Goal: Task Accomplishment & Management: Manage account settings

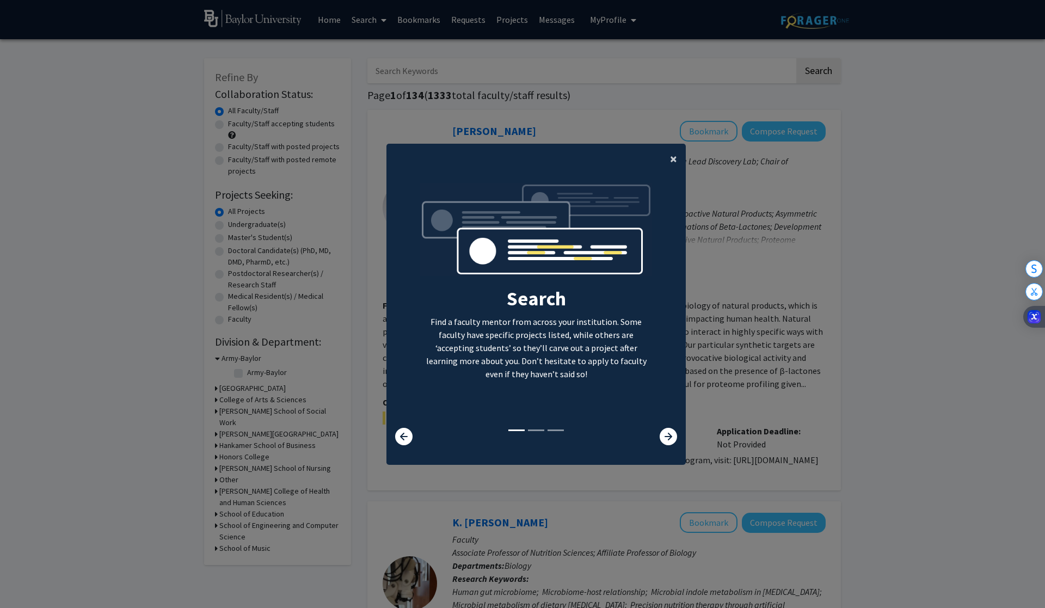
click at [674, 159] on span "×" at bounding box center [673, 158] width 7 height 17
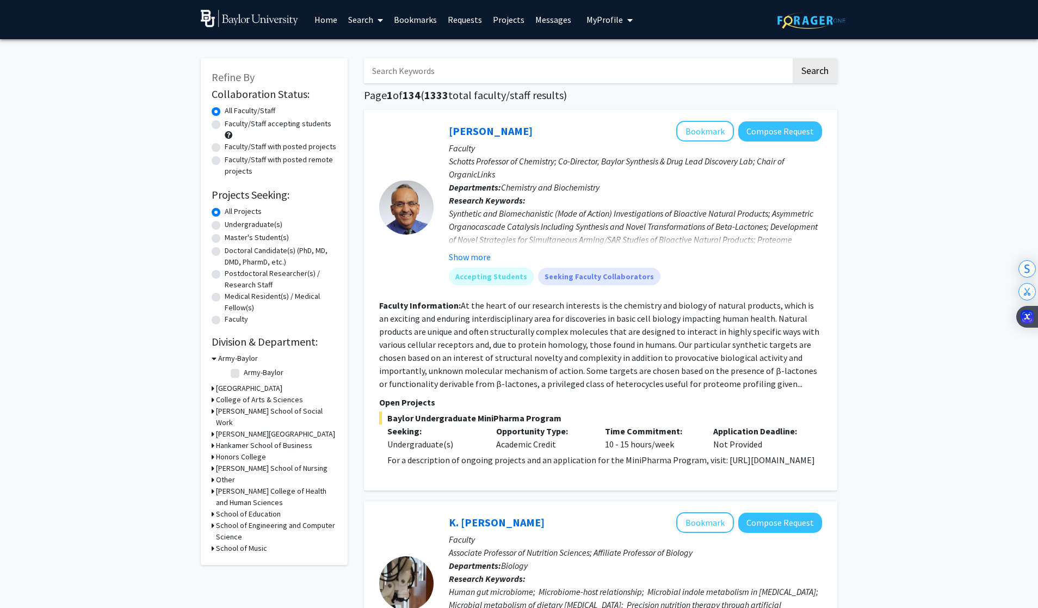
click at [627, 14] on span "My profile dropdown to access profile and logout" at bounding box center [628, 20] width 10 height 38
click at [616, 14] on span "My Profile" at bounding box center [605, 19] width 36 height 11
click at [622, 51] on span "[PERSON_NAME]" at bounding box center [655, 51] width 66 height 12
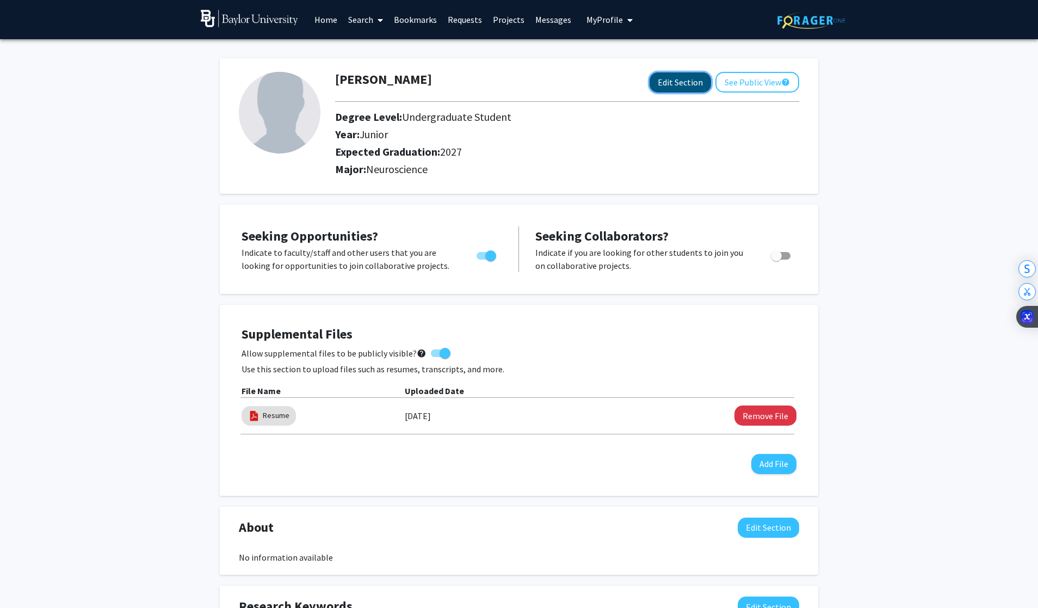
click at [686, 86] on button "Edit Section" at bounding box center [681, 82] width 62 height 20
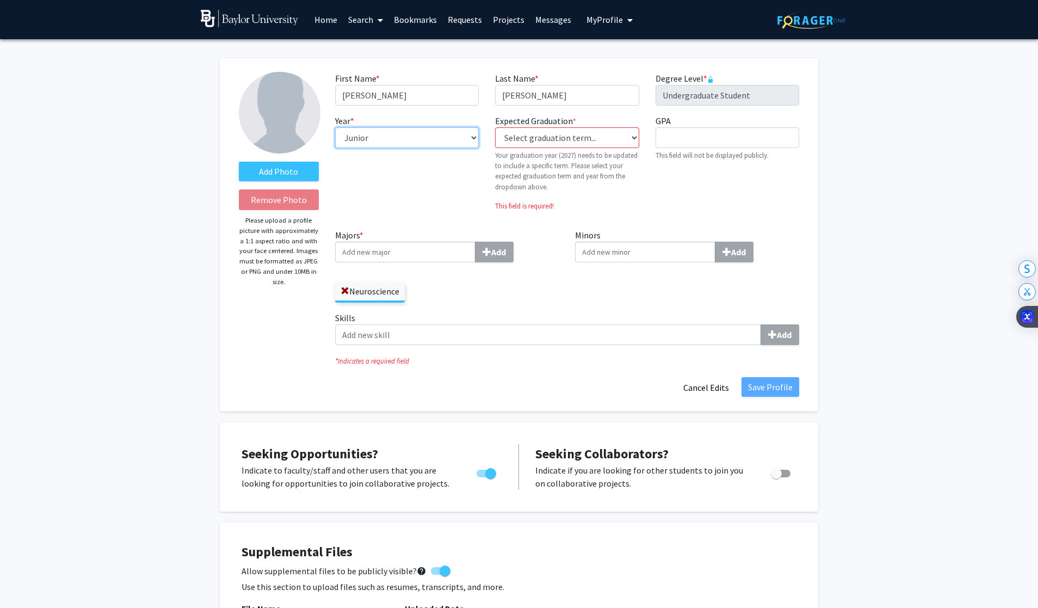
click at [449, 140] on select "--- First-year Sophomore Junior Senior Postbaccalaureate Certificate" at bounding box center [407, 137] width 144 height 21
select select "sophomore"
click at [335, 127] on select "--- First-year Sophomore Junior Senior Postbaccalaureate Certificate" at bounding box center [407, 137] width 144 height 21
click at [546, 149] on fg-graduation-dropdown "Expected Graduation * required Select graduation term... Previous: 2027 (Please…" at bounding box center [567, 153] width 144 height 78
click at [546, 145] on select "Select graduation term... Previous: 2027 (Please select a specific term) Spring…" at bounding box center [567, 137] width 144 height 21
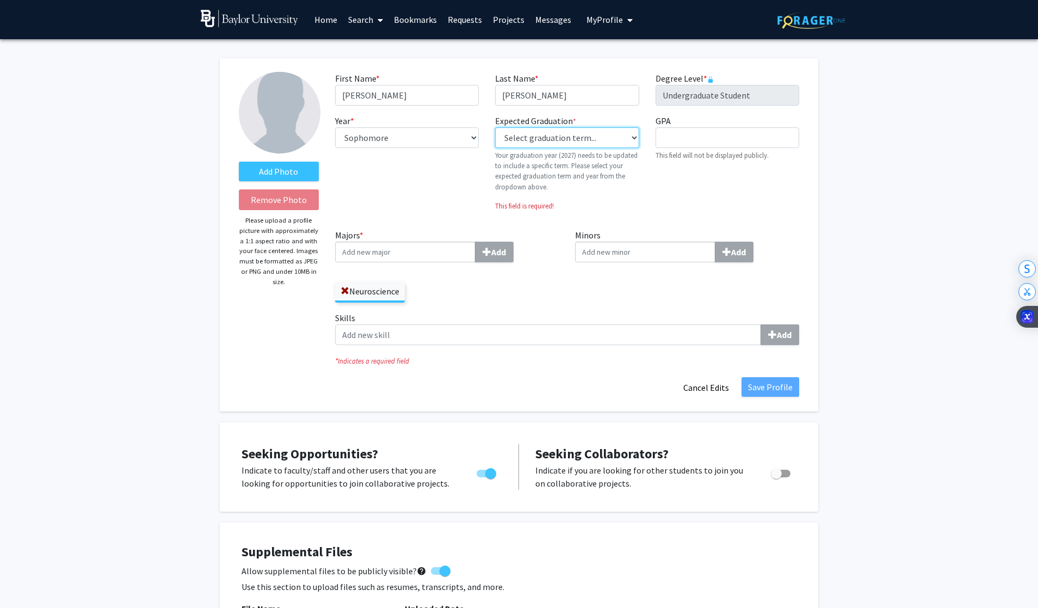
click at [616, 133] on select "Select graduation term... Previous: 2027 (Please select a specific term) Spring…" at bounding box center [567, 137] width 144 height 21
select select "40: fall_2027"
click at [495, 127] on select "Select graduation term... Previous: 2027 (Please select a specific term) Spring…" at bounding box center [567, 137] width 144 height 21
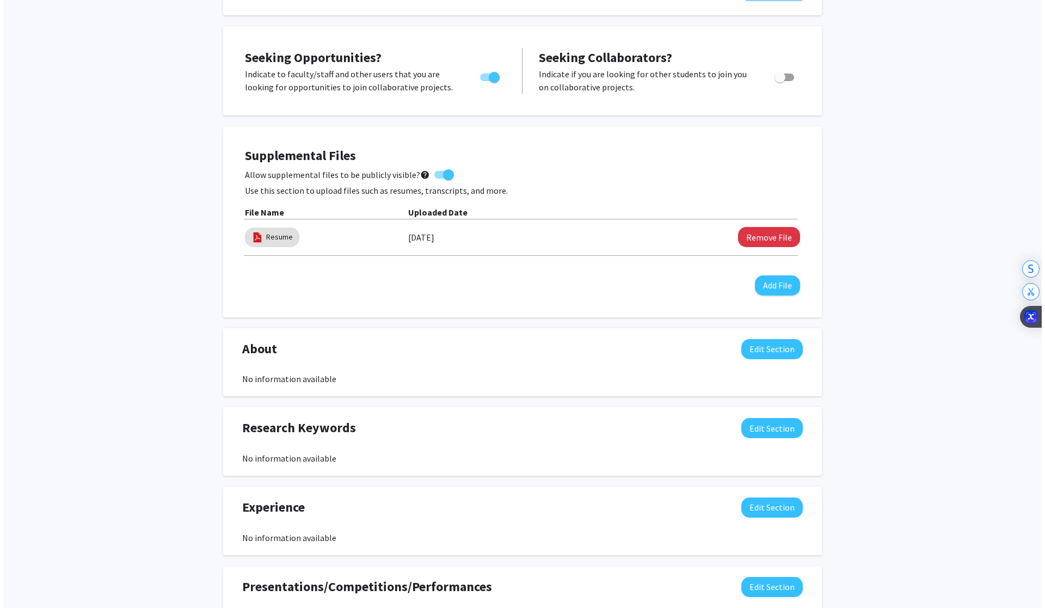
scroll to position [380, 0]
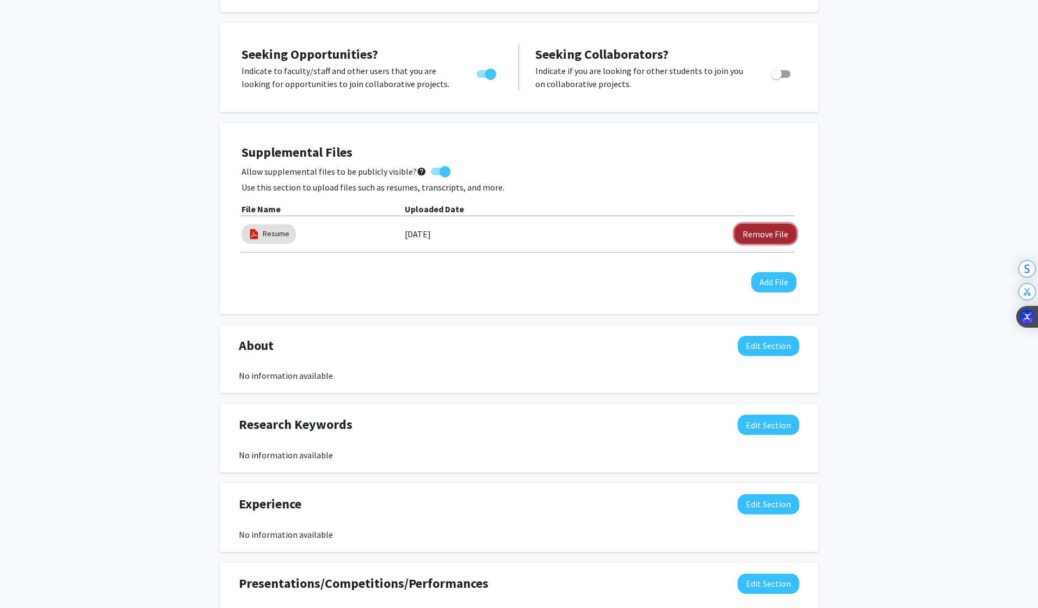
click at [756, 236] on button "Remove File" at bounding box center [766, 234] width 62 height 20
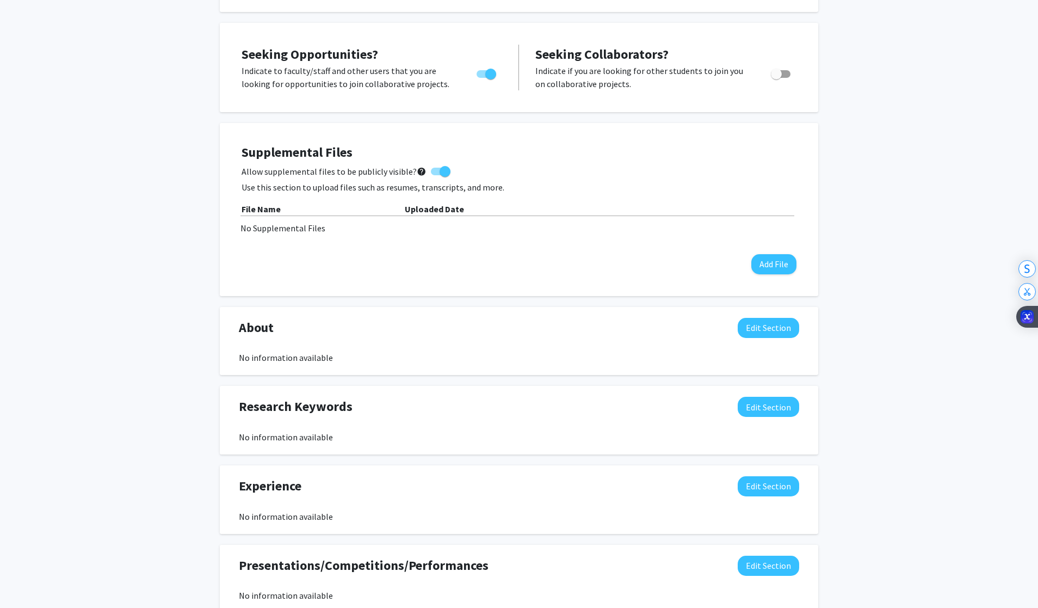
click at [768, 284] on div "Supplemental Files Allow supplemental files to be publicly visible? help Use th…" at bounding box center [519, 209] width 577 height 151
click at [773, 261] on button "Add File" at bounding box center [774, 264] width 45 height 20
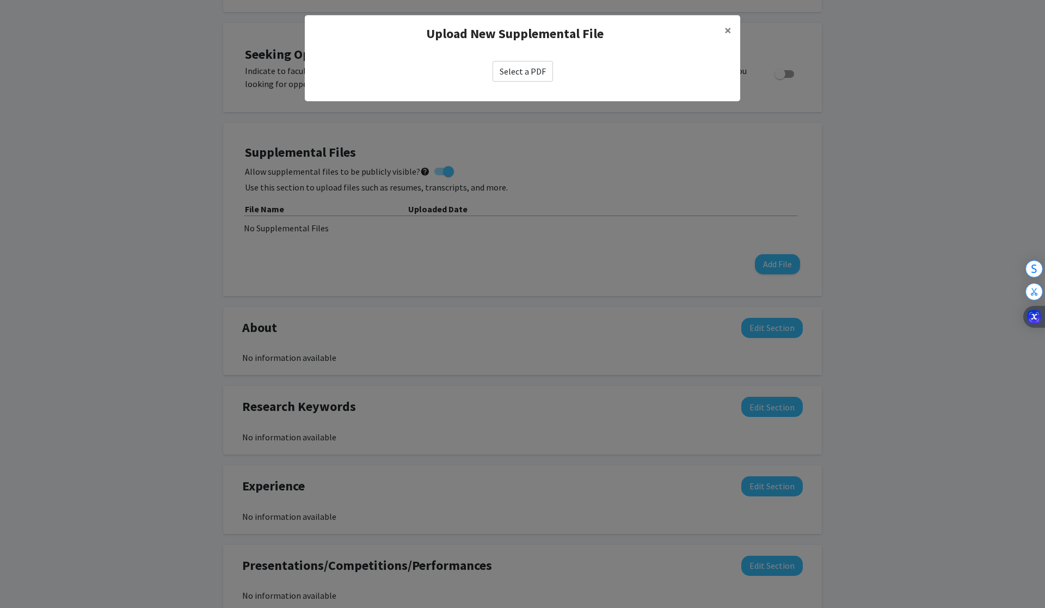
click at [539, 72] on label "Select a PDF" at bounding box center [523, 71] width 60 height 21
click at [0, 0] on input "Select a PDF" at bounding box center [0, 0] width 0 height 0
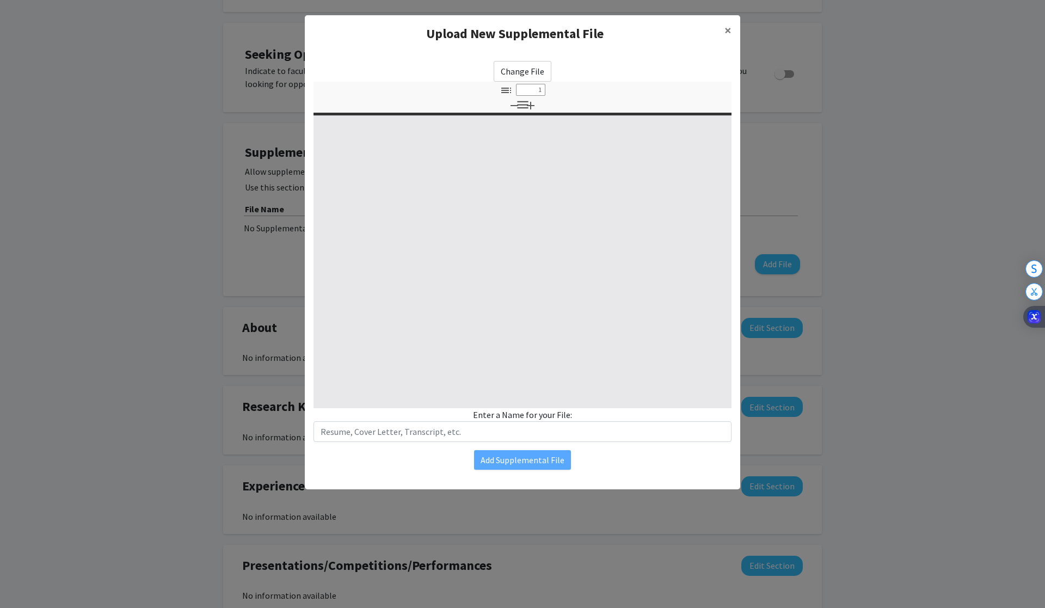
select select "custom"
type input "0"
select select "custom"
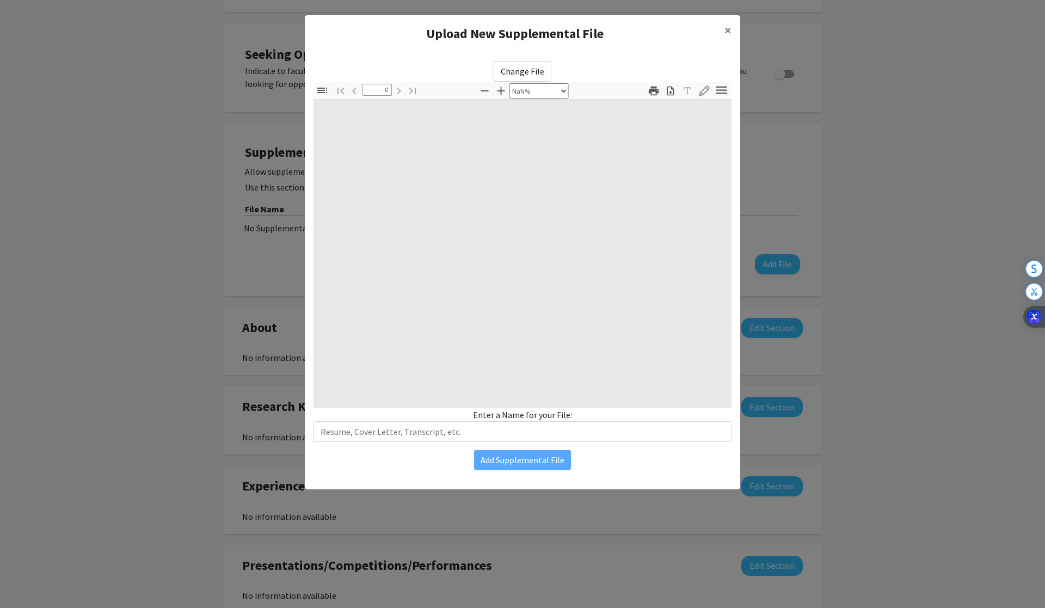
type input "1"
select select "auto"
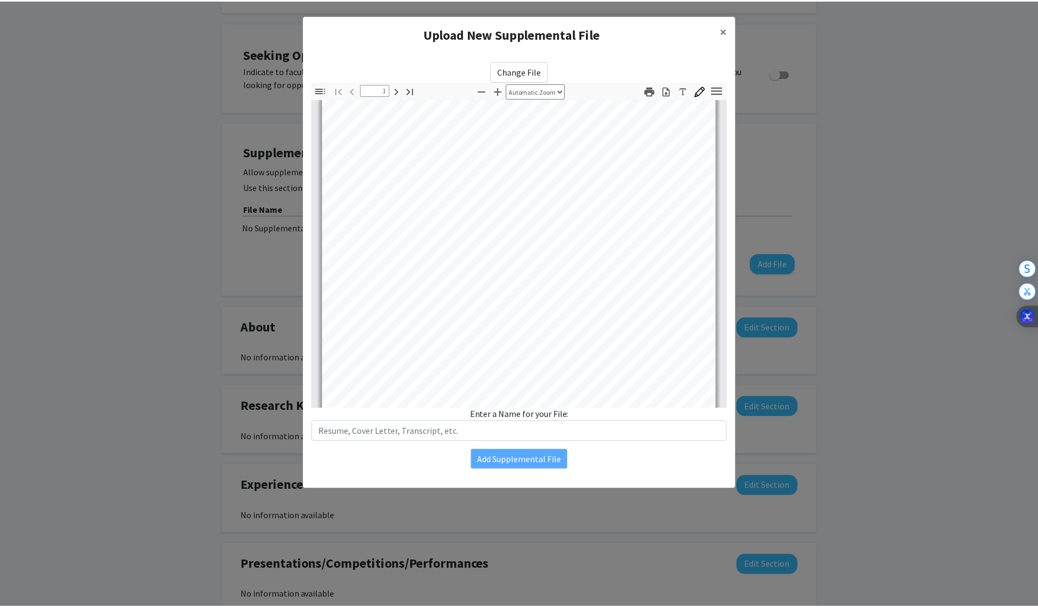
scroll to position [57, 0]
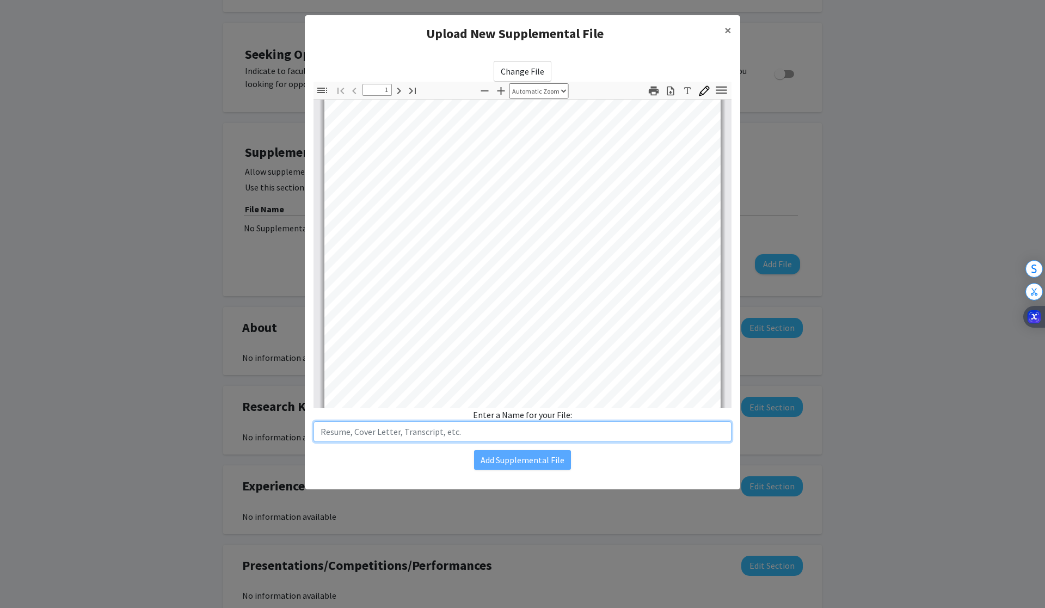
click at [527, 434] on input "text" at bounding box center [523, 431] width 418 height 21
type input "Resume"
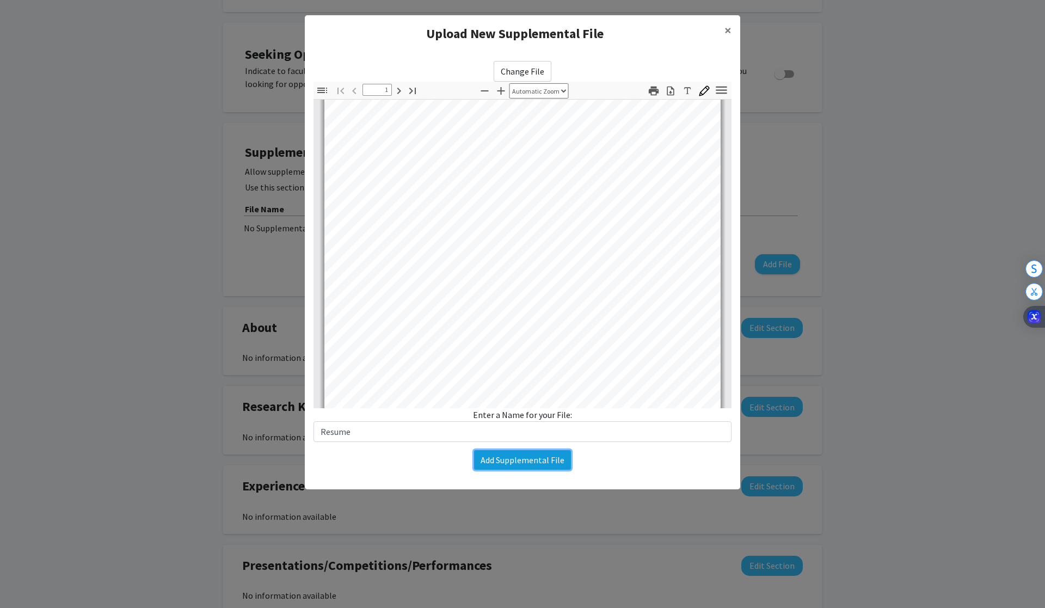
click at [544, 464] on button "Add Supplemental File" at bounding box center [522, 460] width 97 height 20
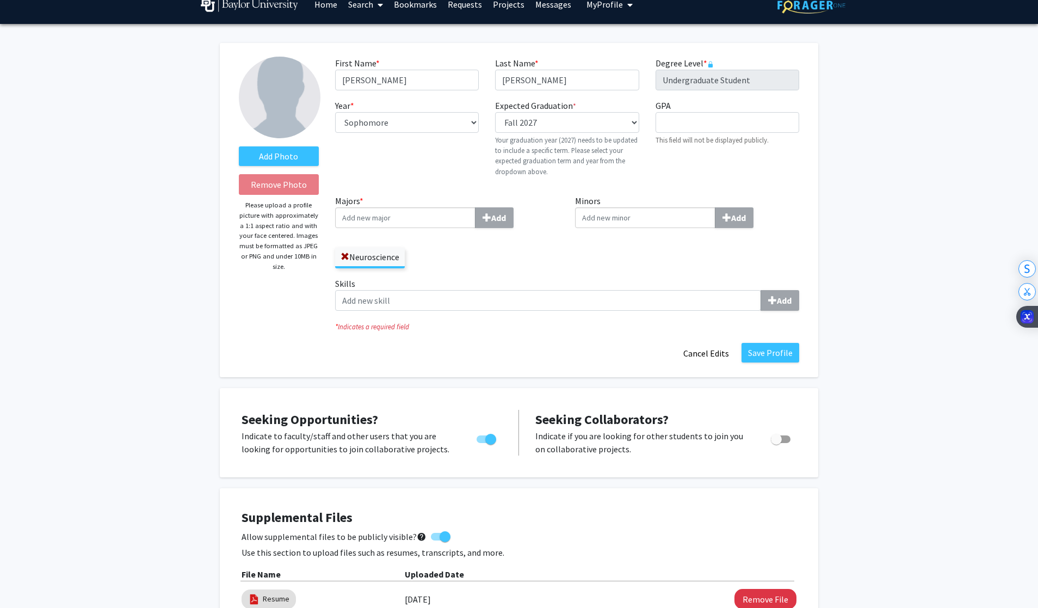
scroll to position [0, 0]
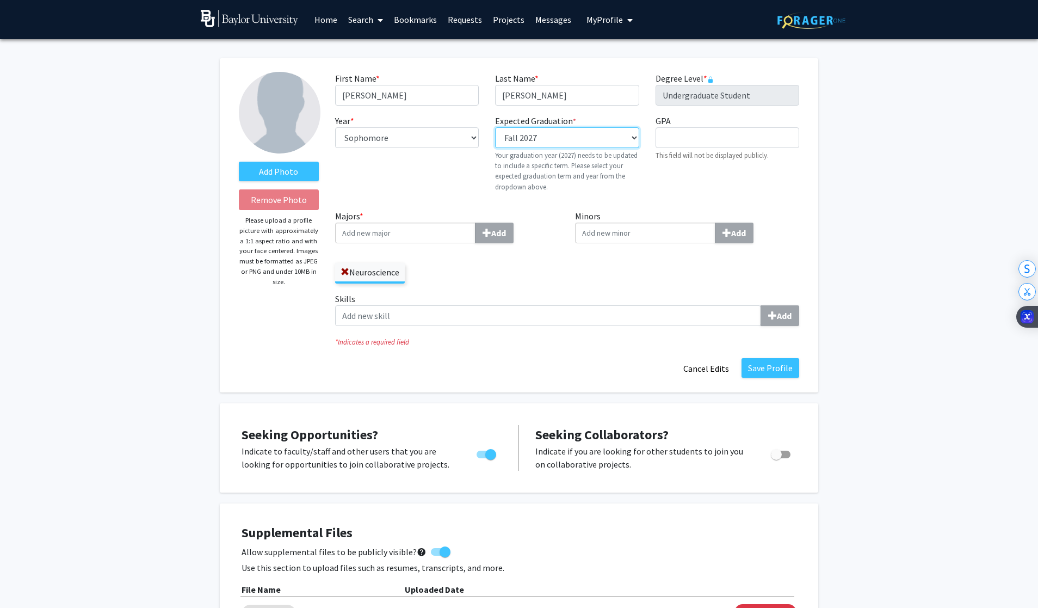
click at [577, 136] on select "Select graduation term... Previous: 2027 (Please select a specific term) Spring…" at bounding box center [567, 137] width 144 height 21
select select "38: spring_2027"
click at [495, 127] on select "Select graduation term... Previous: 2027 (Please select a specific term) Spring…" at bounding box center [567, 137] width 144 height 21
click at [423, 141] on select "--- First-year Sophomore Junior Senior Postbaccalaureate Certificate" at bounding box center [407, 137] width 144 height 21
select select "junior"
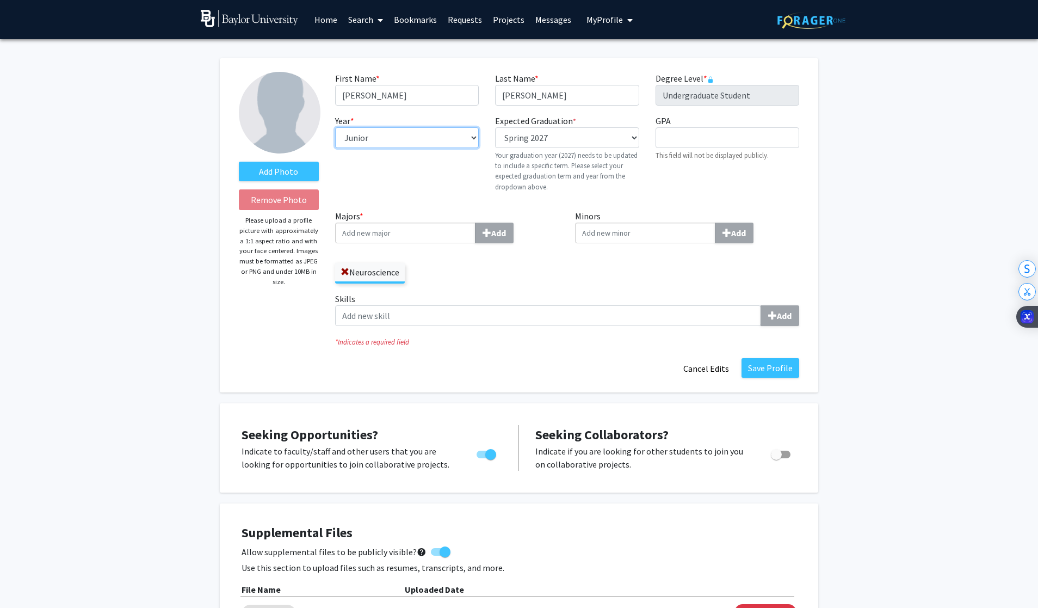
click at [335, 127] on select "--- First-year Sophomore Junior Senior Postbaccalaureate Certificate" at bounding box center [407, 137] width 144 height 21
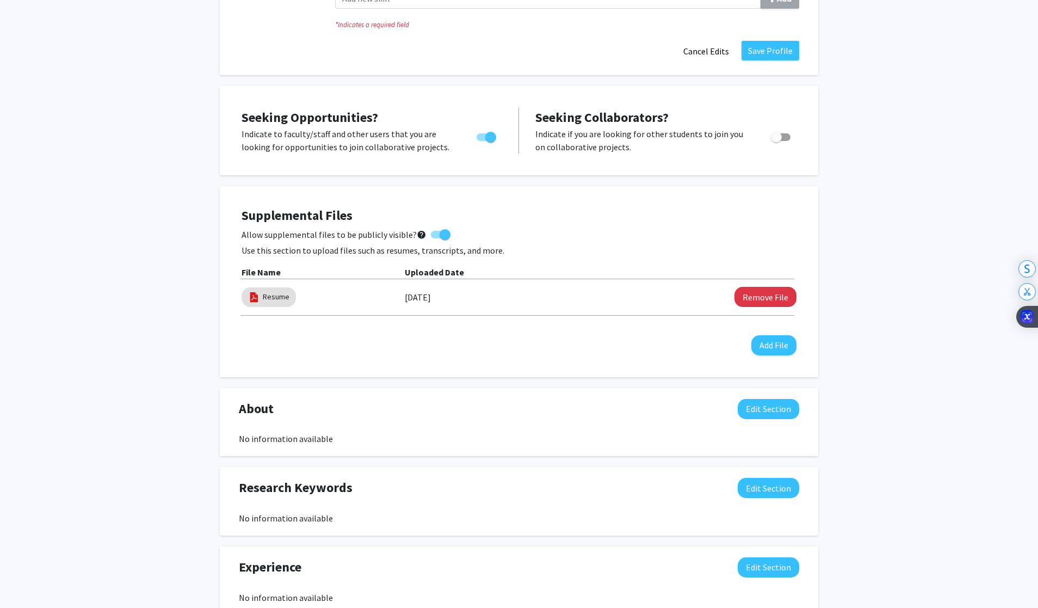
scroll to position [231, 0]
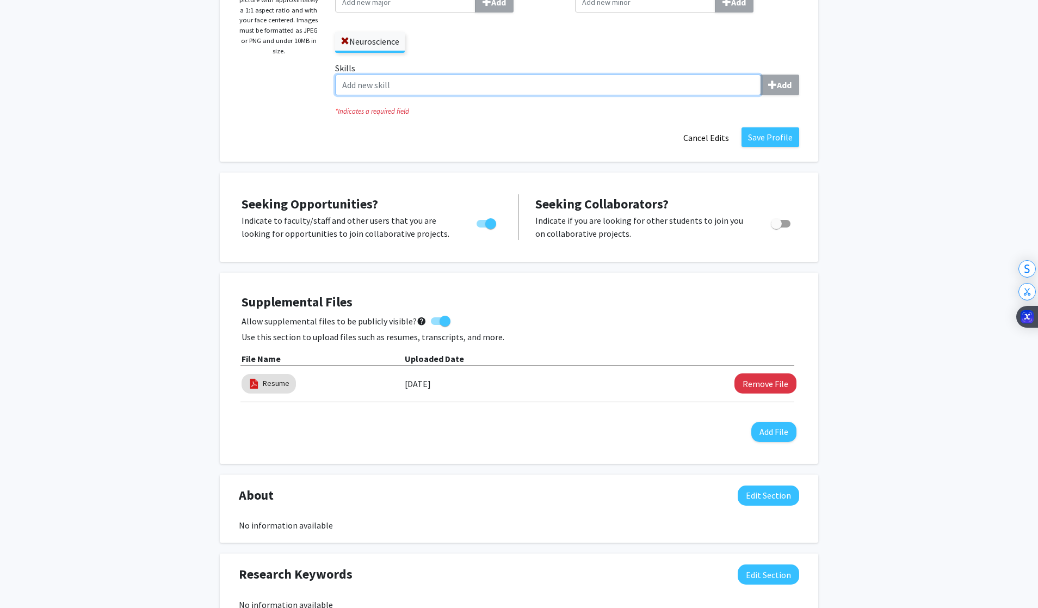
click at [592, 91] on input "Skills Add" at bounding box center [548, 85] width 426 height 21
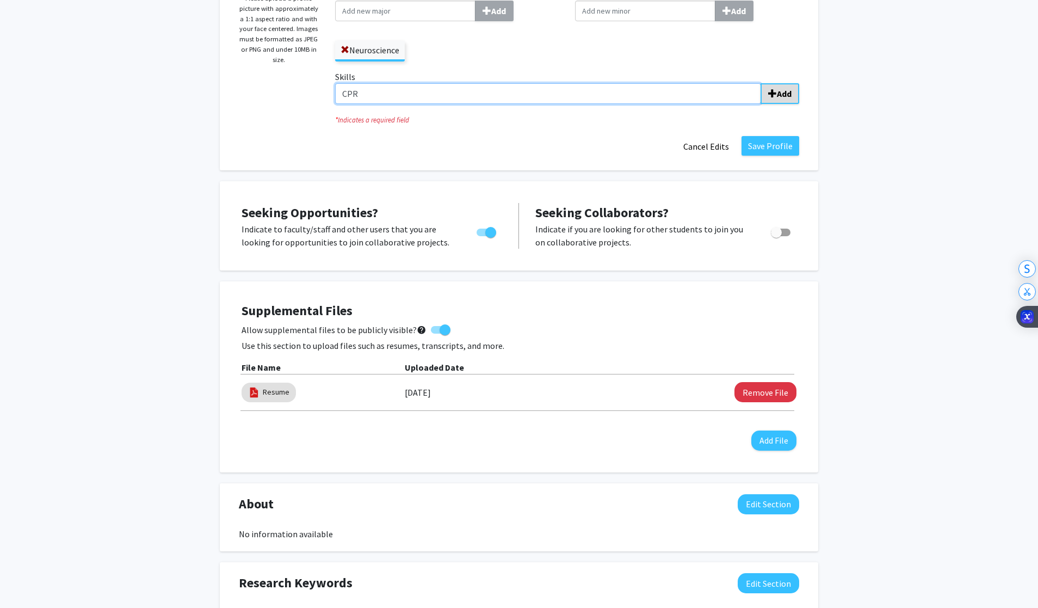
type input "CPR"
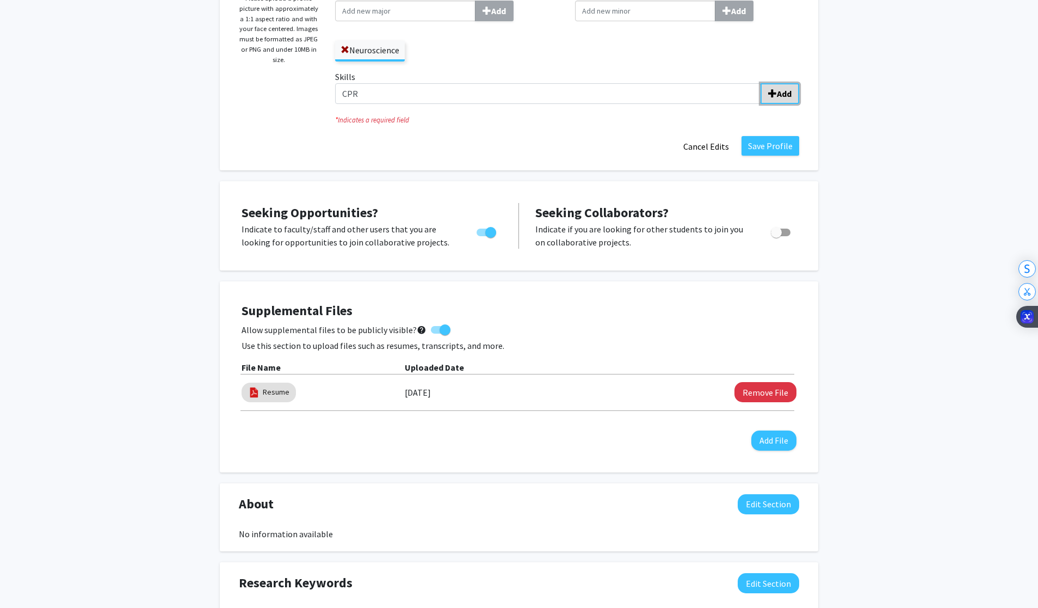
click at [778, 91] on b "Add" at bounding box center [784, 93] width 15 height 11
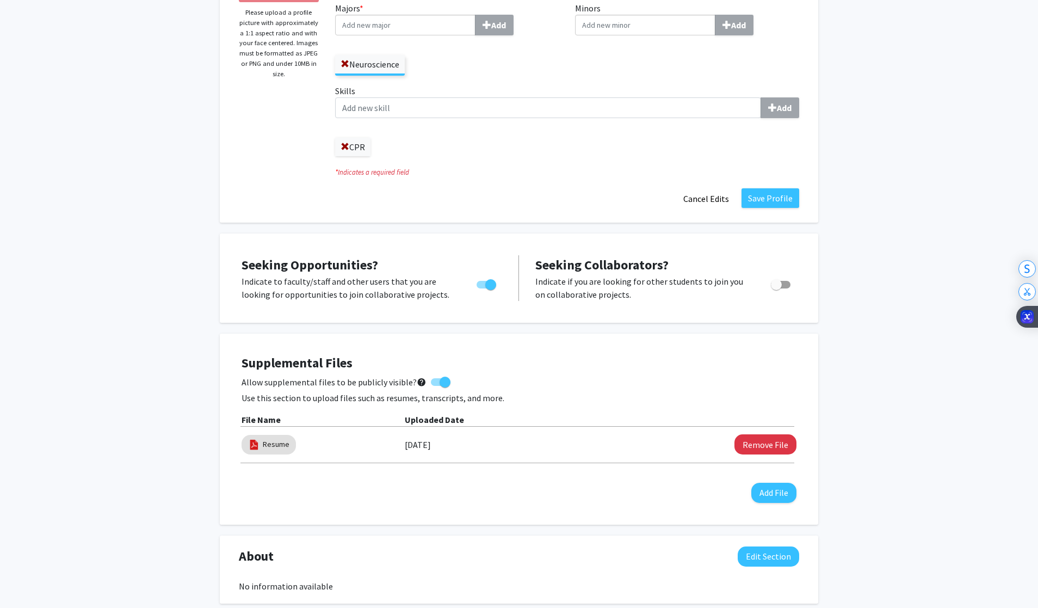
scroll to position [207, 0]
click at [341, 150] on span at bounding box center [345, 148] width 9 height 9
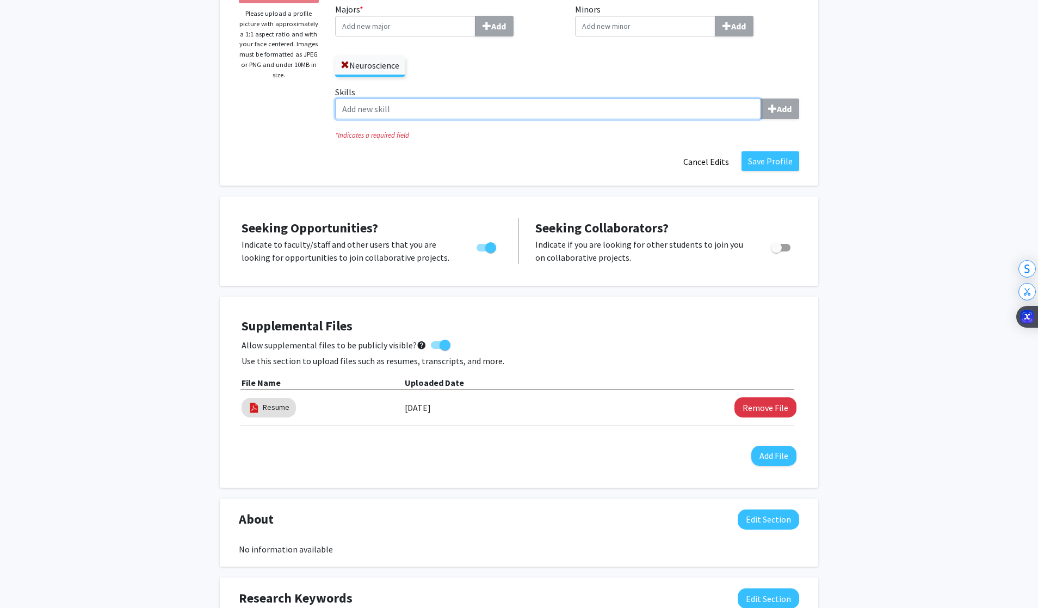
click at [424, 113] on input "Skills Add" at bounding box center [548, 109] width 426 height 21
type input "R"
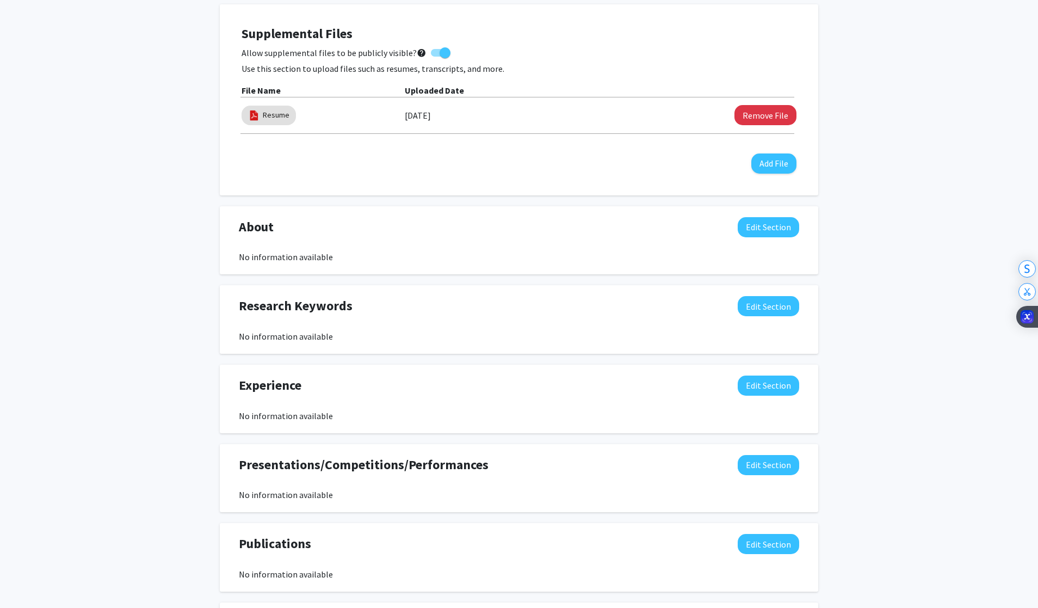
scroll to position [521, 0]
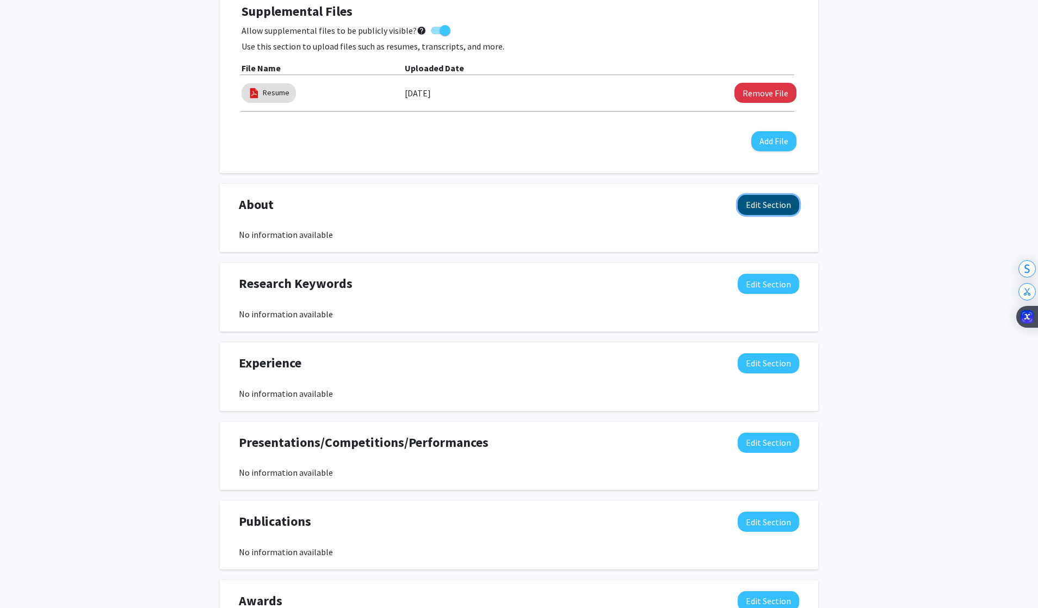
click at [740, 208] on button "Edit Section" at bounding box center [769, 205] width 62 height 20
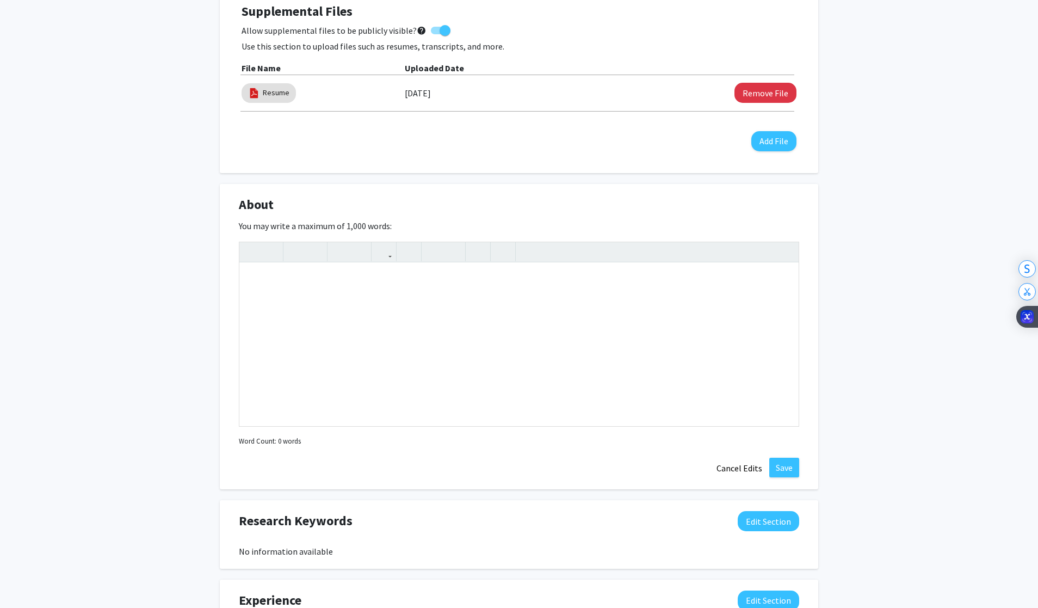
click at [767, 217] on div "About Edit Section" at bounding box center [519, 207] width 577 height 25
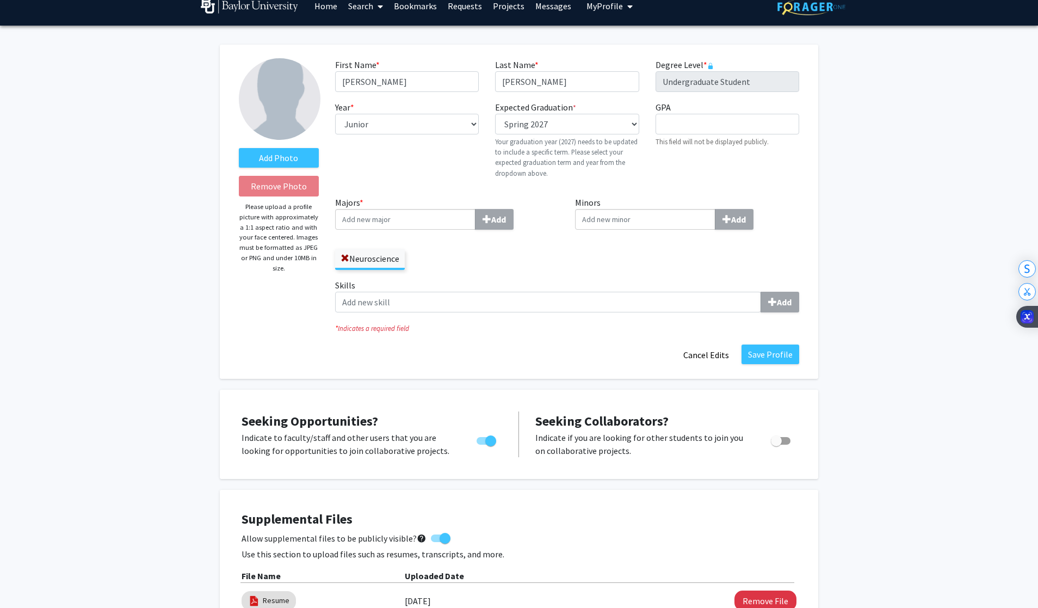
scroll to position [0, 0]
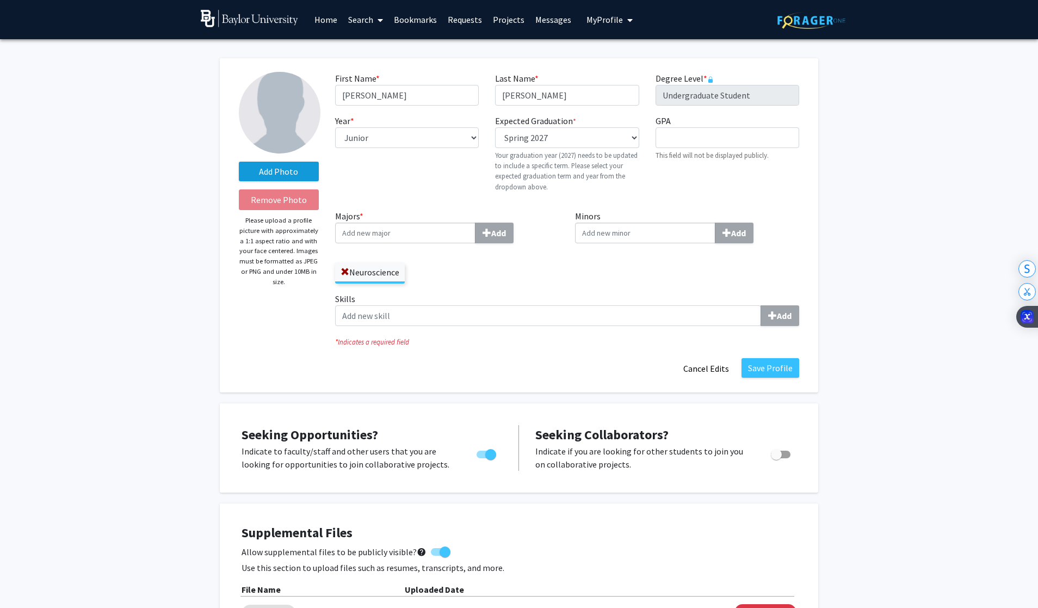
drag, startPoint x: 324, startPoint y: 534, endPoint x: 245, endPoint y: 180, distance: 363.5
click at [271, 176] on label "Add Photo" at bounding box center [279, 172] width 80 height 20
click at [0, 0] on input "Add Photo" at bounding box center [0, 0] width 0 height 0
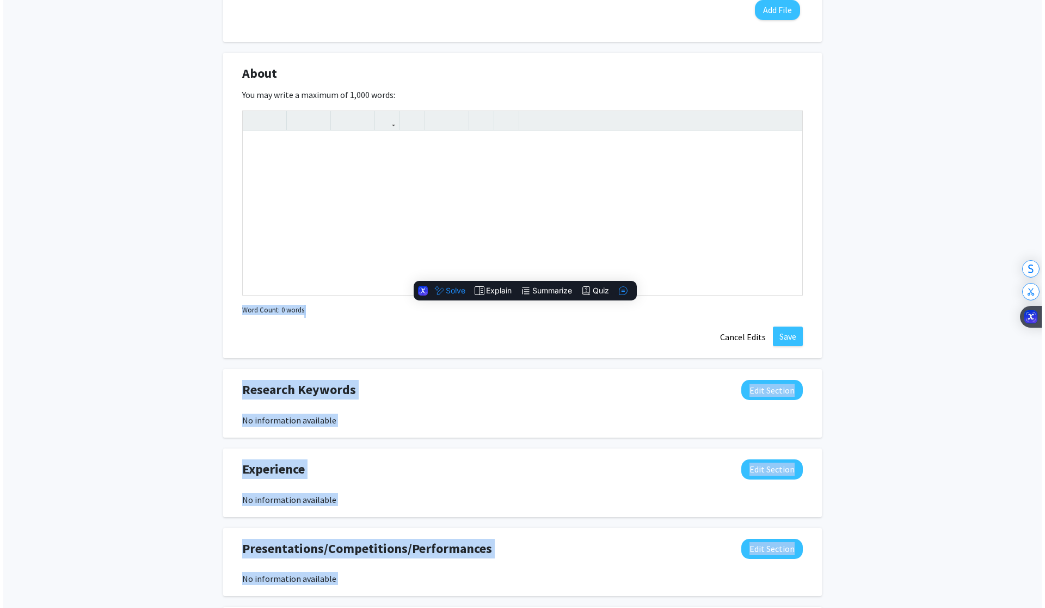
scroll to position [426, 0]
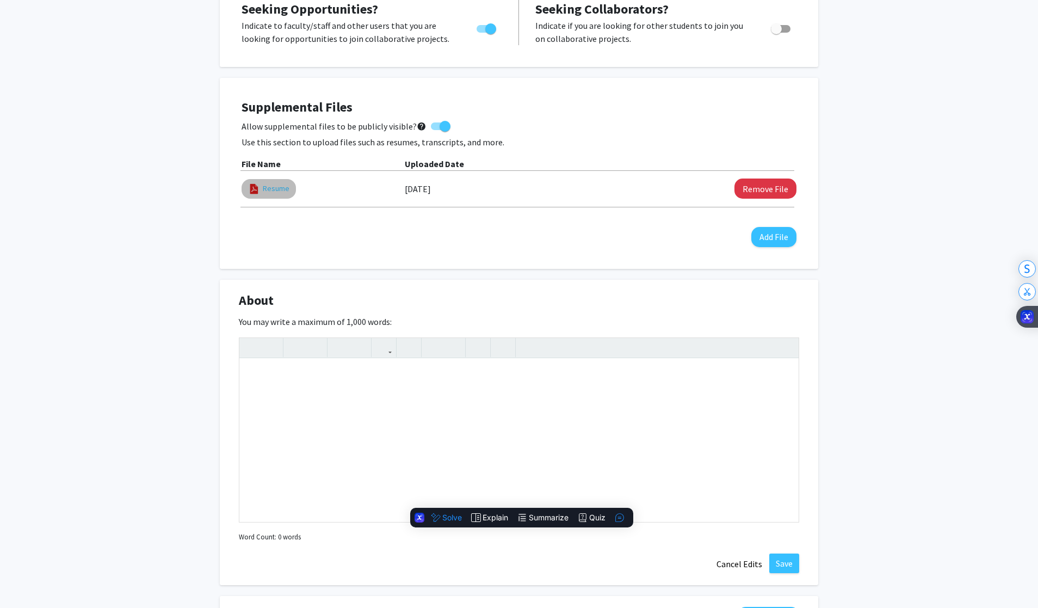
click at [279, 183] on link "Resume" at bounding box center [276, 188] width 27 height 11
select select "custom"
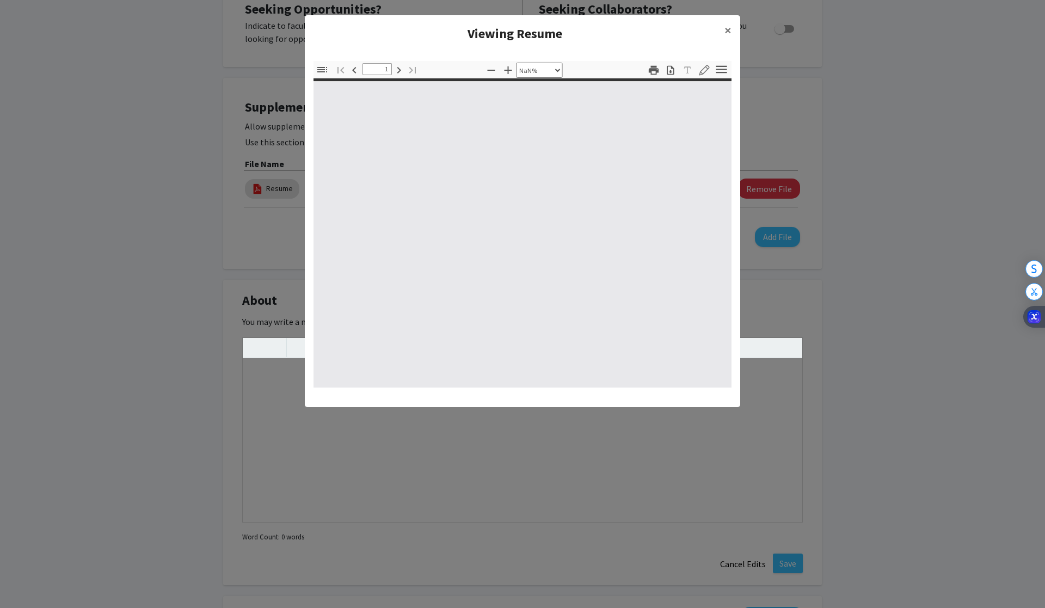
type input "0"
select select "custom"
type input "1"
select select "auto"
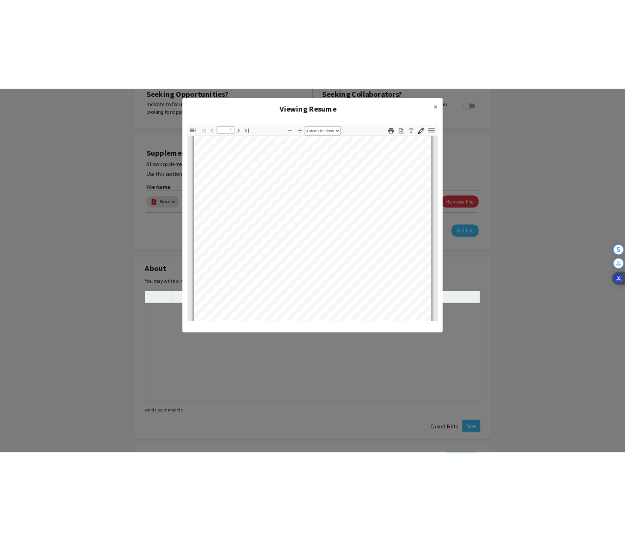
scroll to position [38, 0]
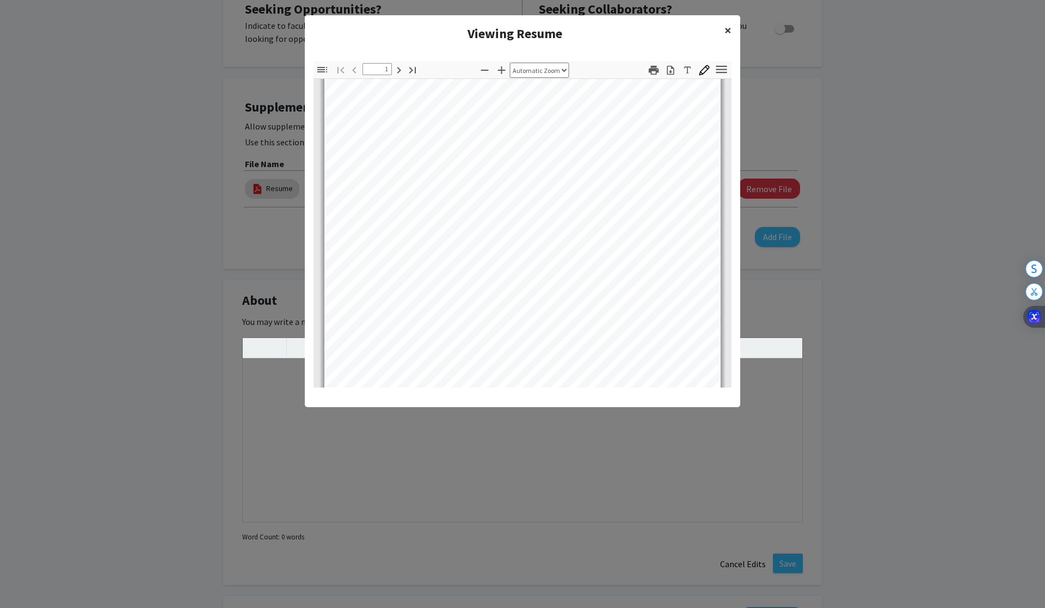
click at [724, 27] on span "×" at bounding box center [727, 30] width 7 height 17
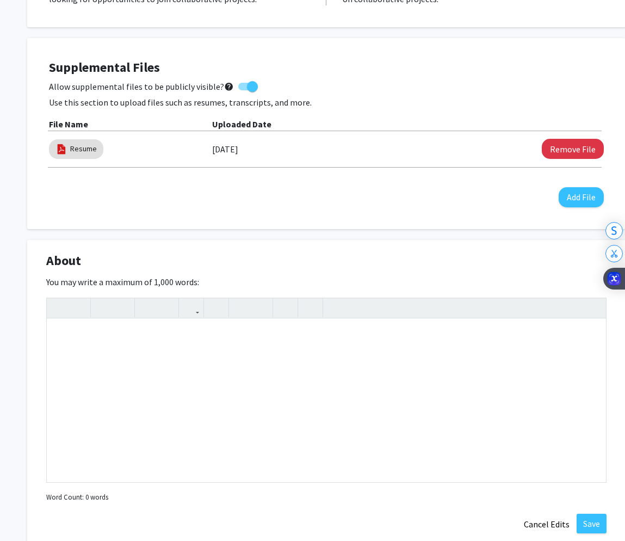
scroll to position [476, 0]
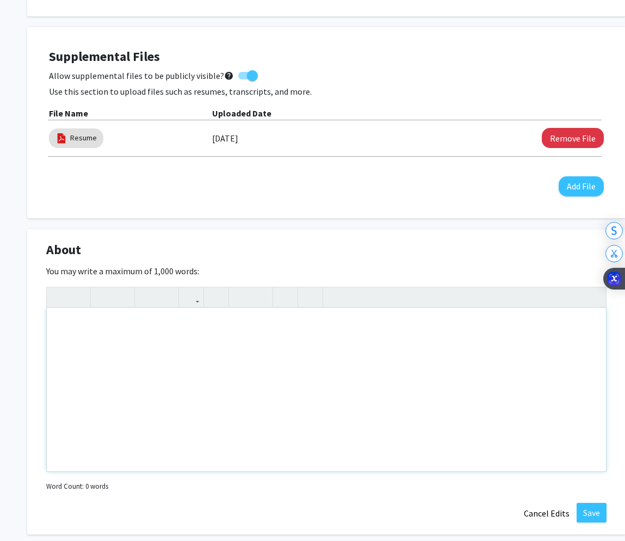
click at [322, 339] on div "Note to users with screen readers: Please deactivate our accessibility plugin f…" at bounding box center [327, 389] width 560 height 163
paste div "Note to users with screen readers: Please deactivate our accessibility plugin f…"
type textarea "<p>Pre-med Neuroscience student at [GEOGRAPHIC_DATA] with strong interests in […"
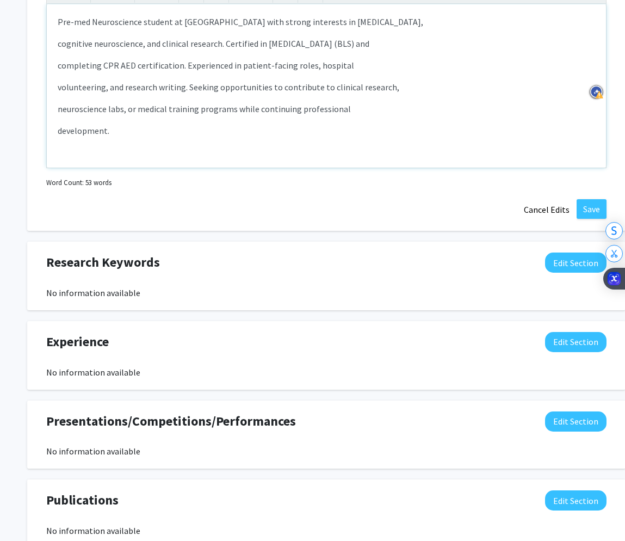
scroll to position [856, 0]
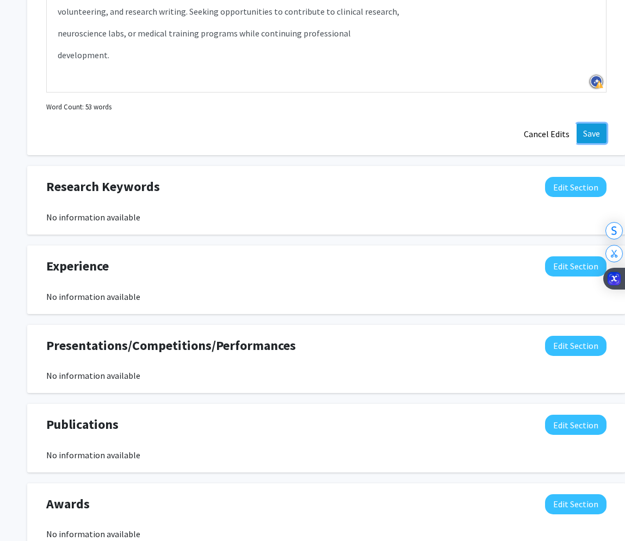
click at [596, 136] on button "Save" at bounding box center [592, 134] width 30 height 20
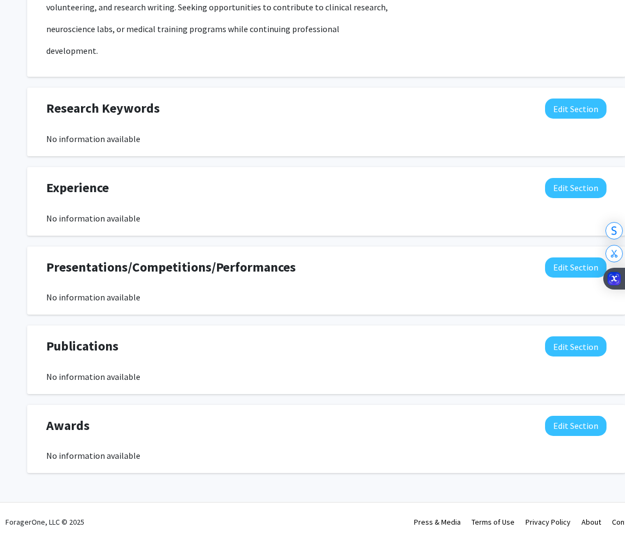
scroll to position [814, 0]
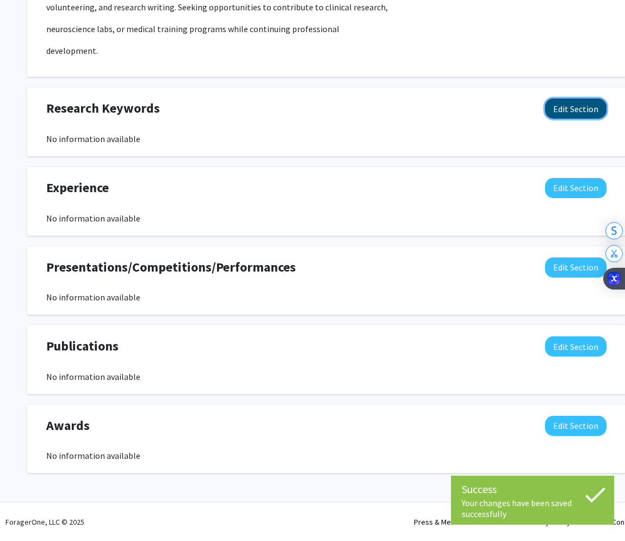
click at [589, 107] on button "Edit Section" at bounding box center [576, 109] width 62 height 20
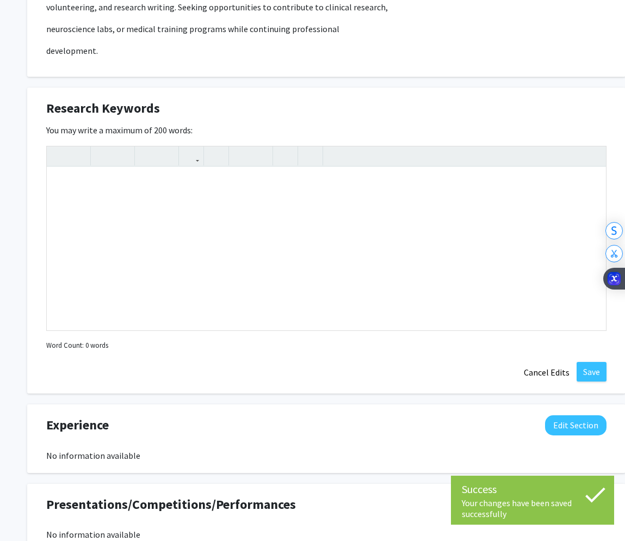
click at [575, 127] on div "You may write a maximum of 200 words: Insert link Remove link Word Count: 0 wor…" at bounding box center [326, 239] width 561 height 230
click at [533, 372] on button "Cancel Edits" at bounding box center [547, 372] width 60 height 21
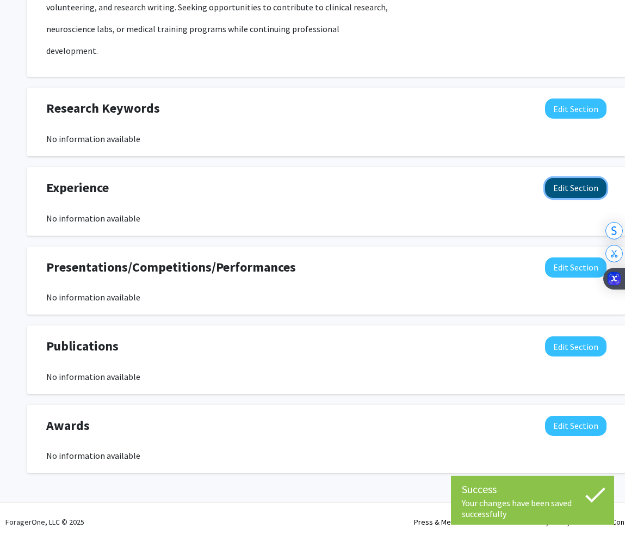
click at [568, 188] on button "Edit Section" at bounding box center [576, 188] width 62 height 20
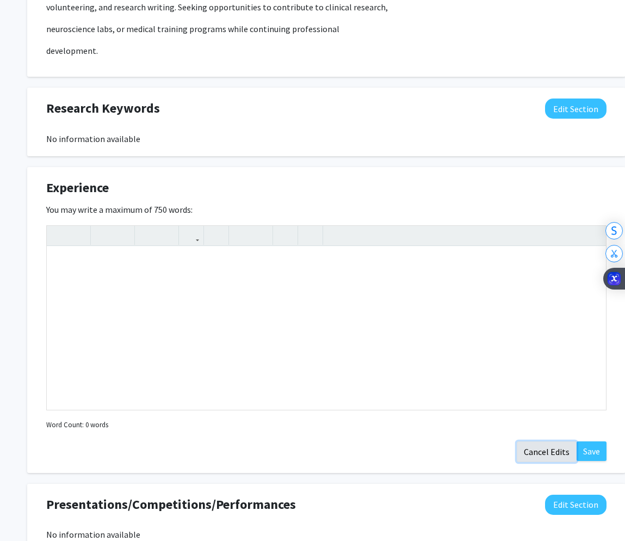
click at [545, 447] on button "Cancel Edits" at bounding box center [547, 451] width 60 height 21
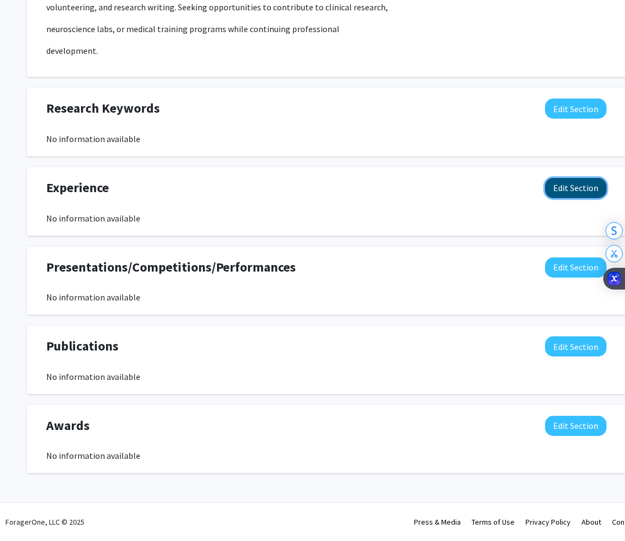
click at [574, 187] on button "Edit Section" at bounding box center [576, 188] width 62 height 20
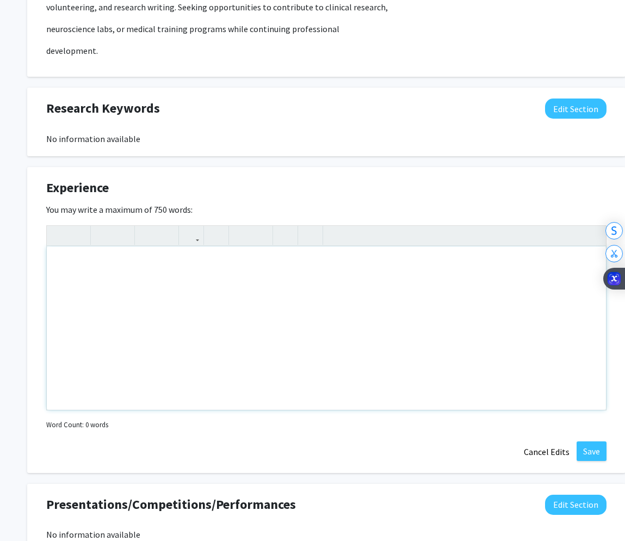
click at [280, 305] on div "Note to users with screen readers: Please deactivate our accessibility plugin f…" at bounding box center [327, 328] width 560 height 163
paste div "Note to users with screen readers: Please deactivate our accessibility plugin f…"
type textarea "<p>• Extensive academic writing and research paper preparation across neuroscie…"
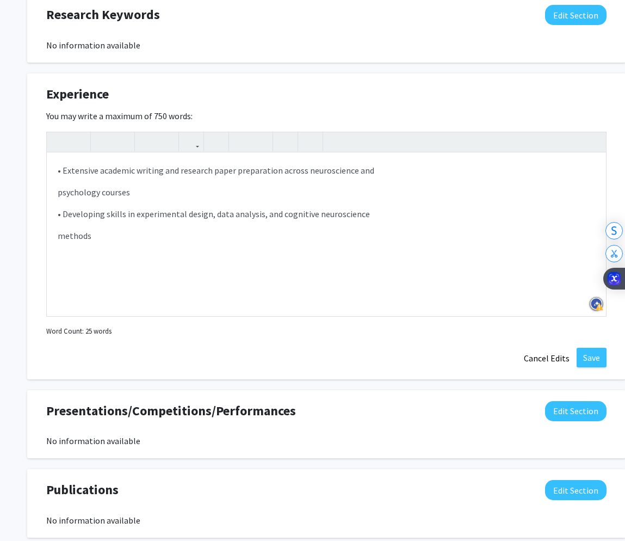
scroll to position [909, 0]
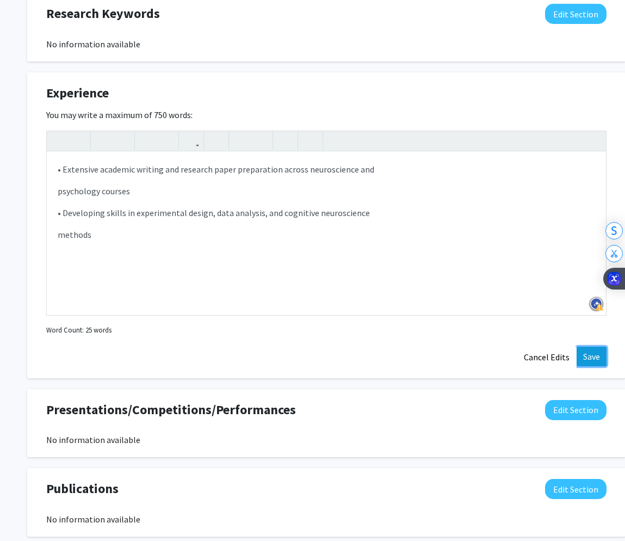
click at [591, 352] on button "Save" at bounding box center [592, 357] width 30 height 20
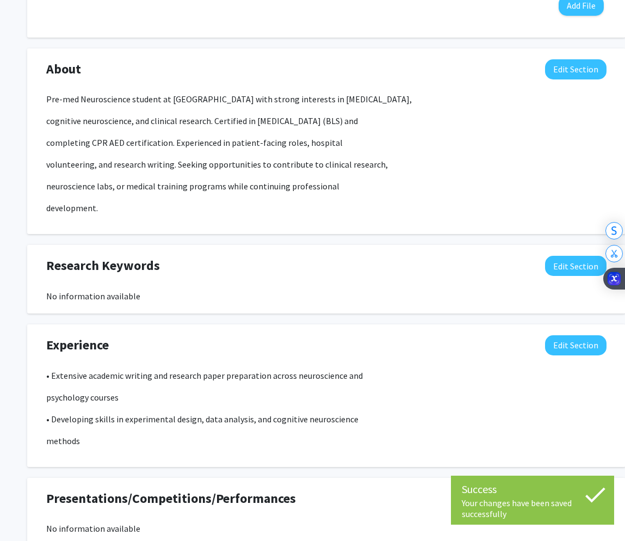
scroll to position [650, 0]
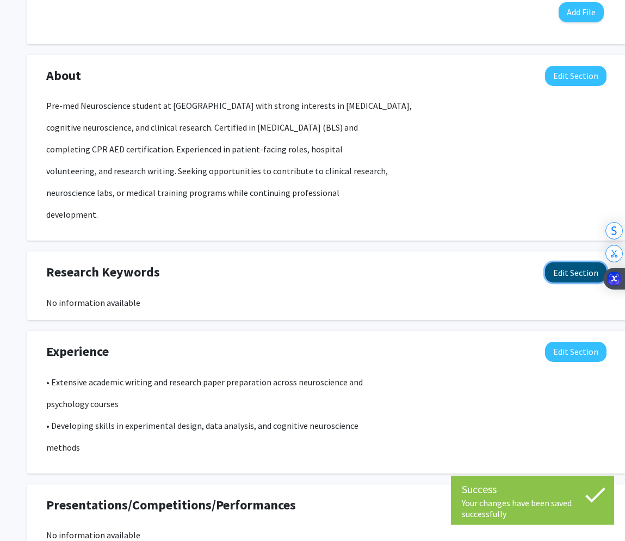
click at [574, 271] on button "Edit Section" at bounding box center [576, 272] width 62 height 20
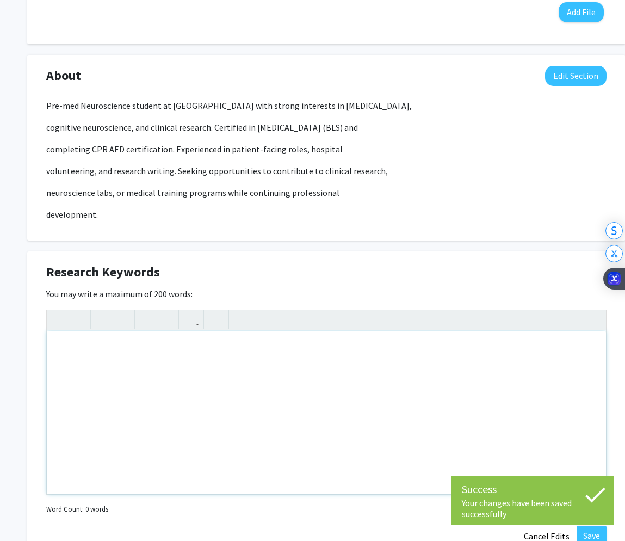
click at [199, 407] on div "Note to users with screen readers: Please deactivate our accessibility plugin f…" at bounding box center [327, 412] width 560 height 163
click at [122, 272] on span "Research Keywords" at bounding box center [103, 272] width 114 height 20
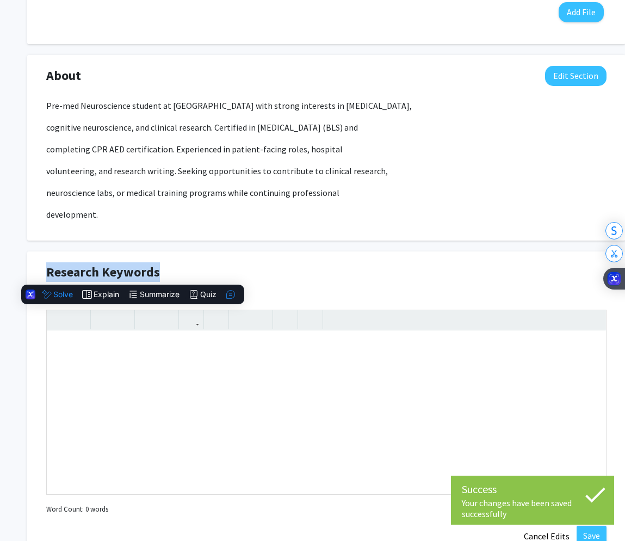
click at [122, 272] on span "Research Keywords" at bounding box center [103, 272] width 114 height 20
copy div "Research Keywords Edit Section"
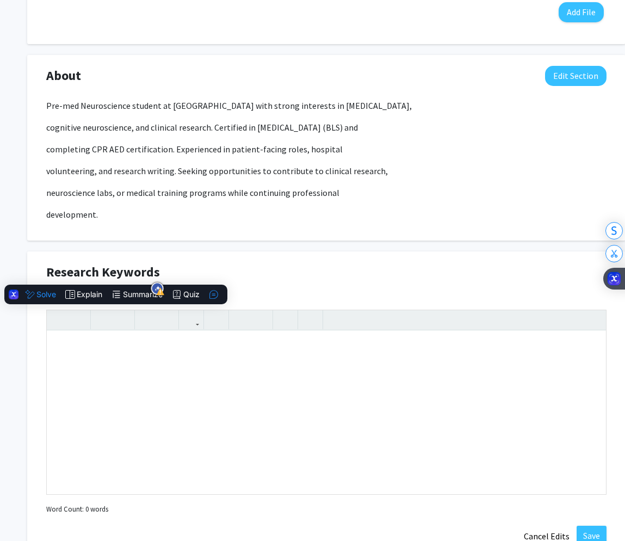
click at [491, 256] on div "Research Keywords Edit Section You may write a maximum of 200 words: Insert lin…" at bounding box center [326, 404] width 599 height 306
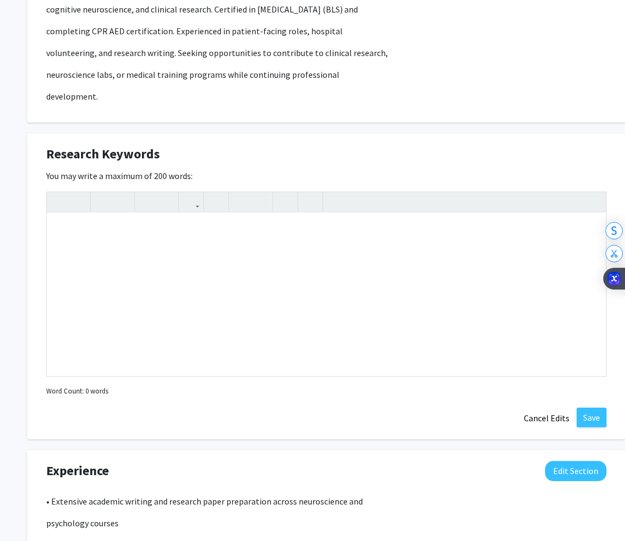
scroll to position [802, 0]
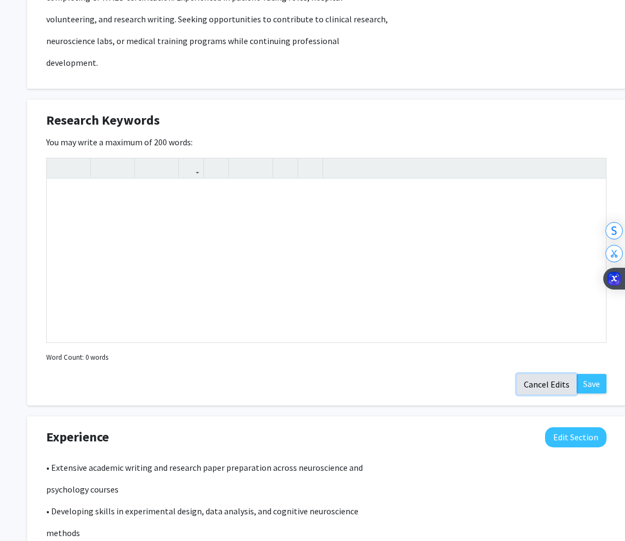
click at [552, 387] on button "Cancel Edits" at bounding box center [547, 384] width 60 height 21
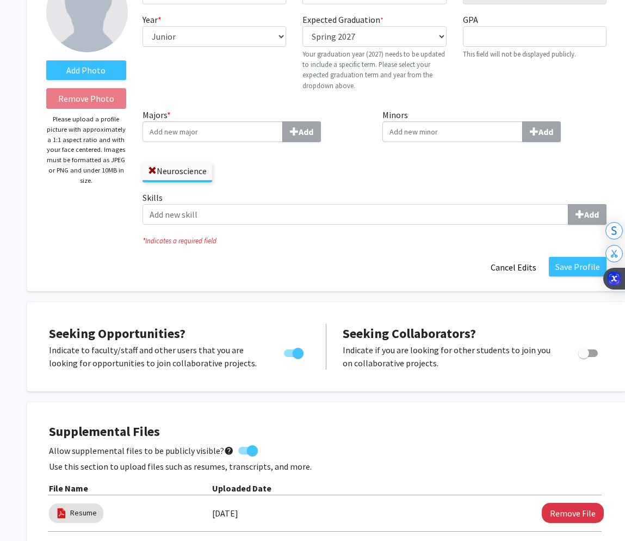
scroll to position [0, 0]
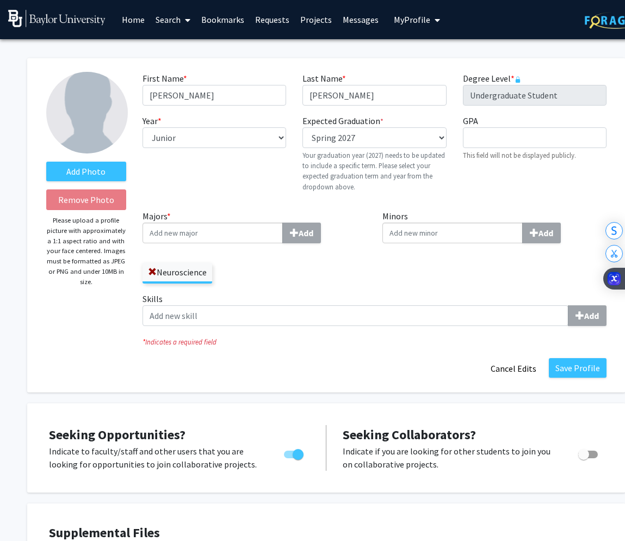
click at [485, 236] on input "Minors Add" at bounding box center [453, 233] width 140 height 21
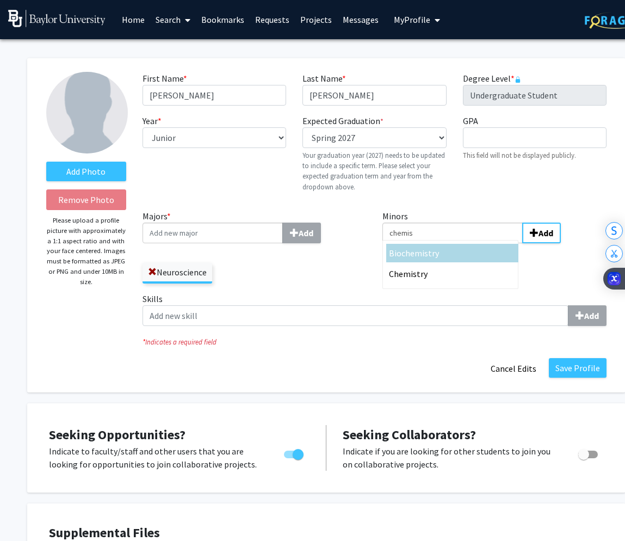
type input "chemis"
click at [496, 244] on div "Bio chemis try" at bounding box center [452, 253] width 132 height 19
click at [496, 243] on input "chemis" at bounding box center [453, 233] width 140 height 21
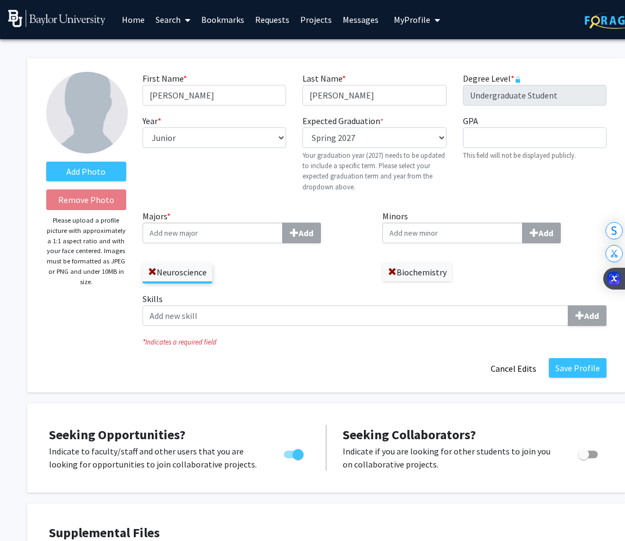
click at [495, 233] on input "Minors Add" at bounding box center [453, 233] width 140 height 21
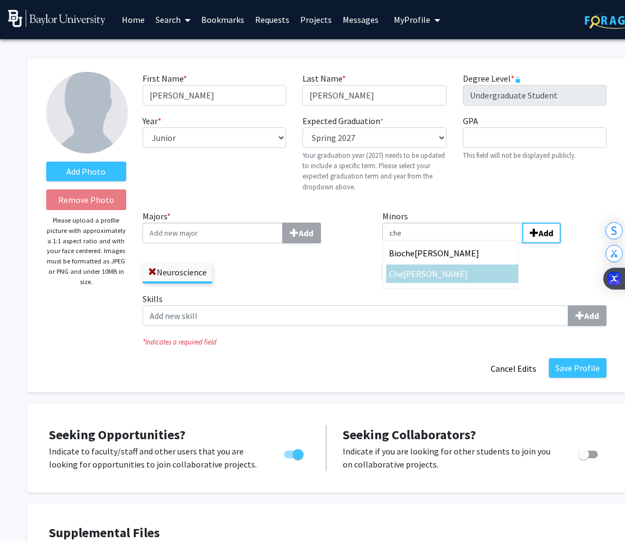
type input "che"
click at [474, 272] on div "[PERSON_NAME]" at bounding box center [452, 273] width 127 height 13
click at [474, 243] on input "che" at bounding box center [453, 233] width 140 height 21
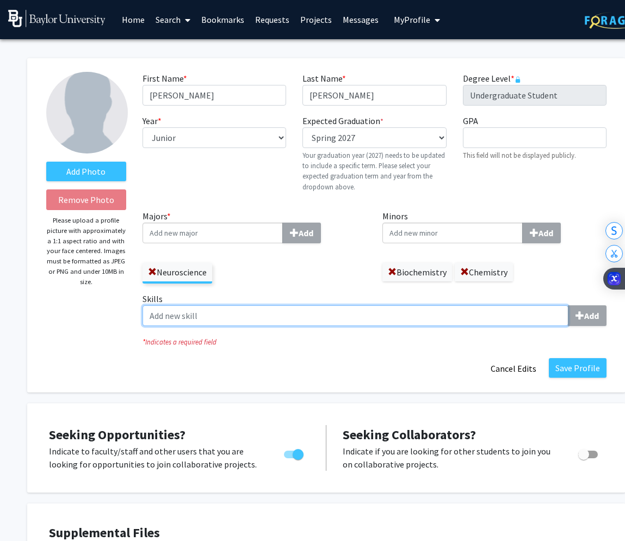
click at [506, 319] on input "Skills Add" at bounding box center [356, 315] width 426 height 21
type input "r"
type input "research paper preparation"
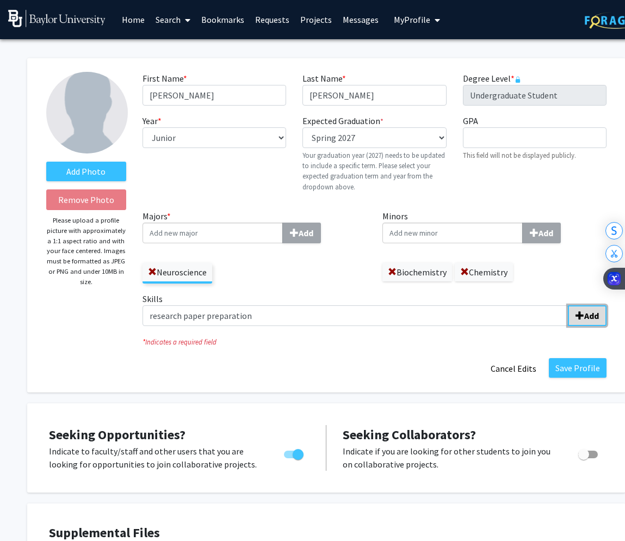
click at [583, 311] on span "submit" at bounding box center [580, 315] width 9 height 9
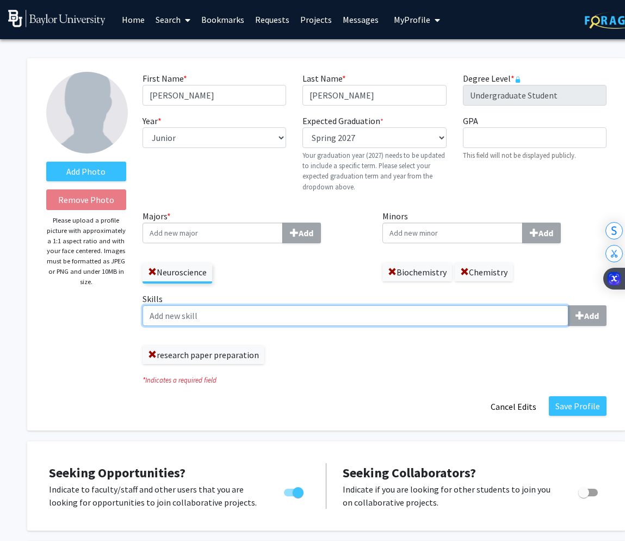
click at [355, 314] on input "Skills Add" at bounding box center [356, 315] width 426 height 21
click at [370, 316] on input "Skills Add" at bounding box center [356, 315] width 426 height 21
type input "Experimental design"
type input "Data Analysis"
type input "Cognitive neuroscience methods"
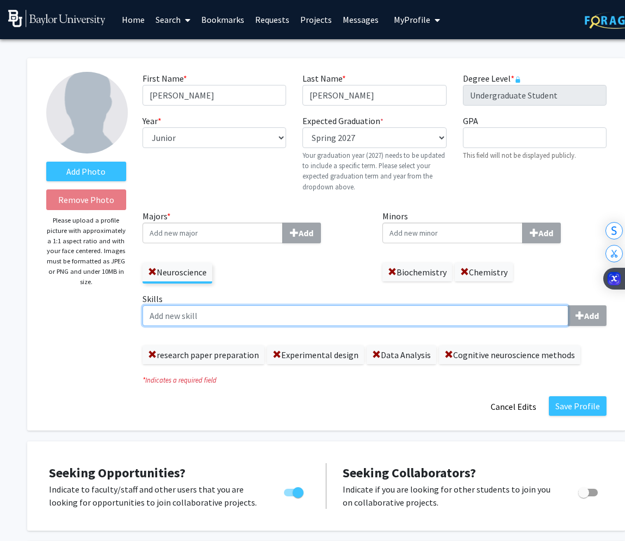
click at [480, 318] on input "Skills Add" at bounding box center [356, 315] width 426 height 21
type input "R"
type input "Academic writing"
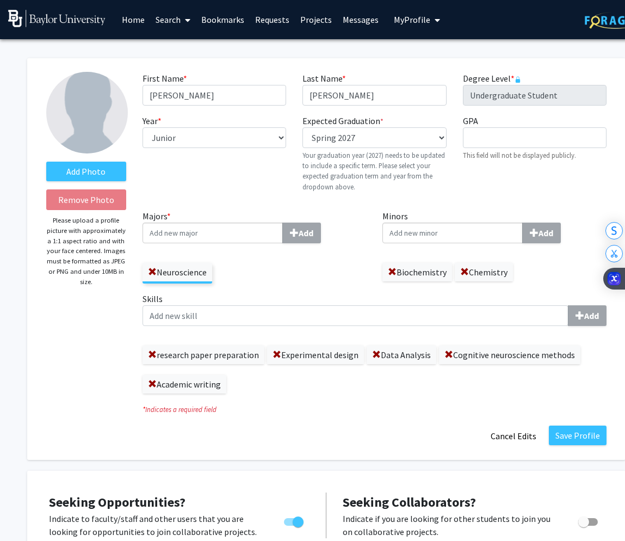
click at [194, 385] on label "Academic writing" at bounding box center [185, 384] width 84 height 19
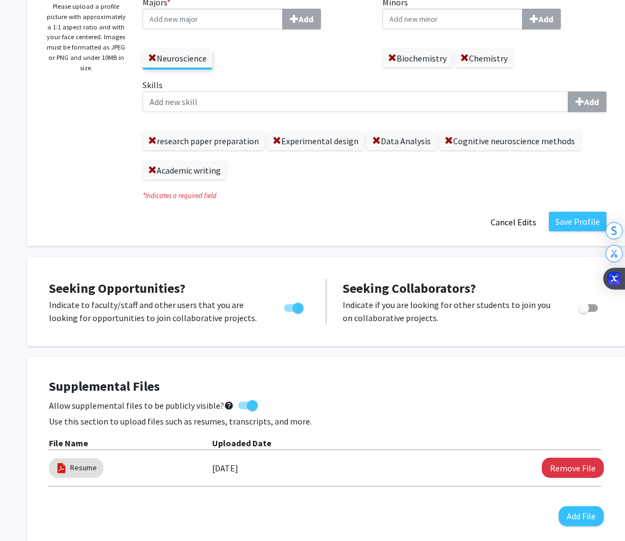
scroll to position [108, 0]
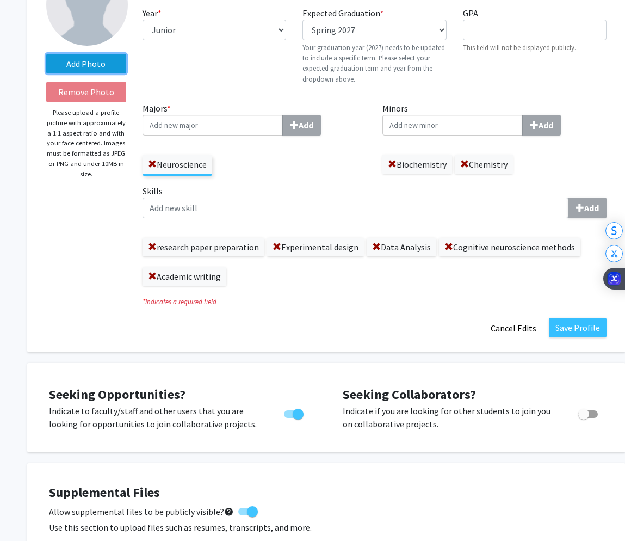
click at [100, 59] on label "Add Photo" at bounding box center [86, 64] width 80 height 20
click at [0, 0] on input "Add Photo" at bounding box center [0, 0] width 0 height 0
